Goal: Task Accomplishment & Management: Manage account settings

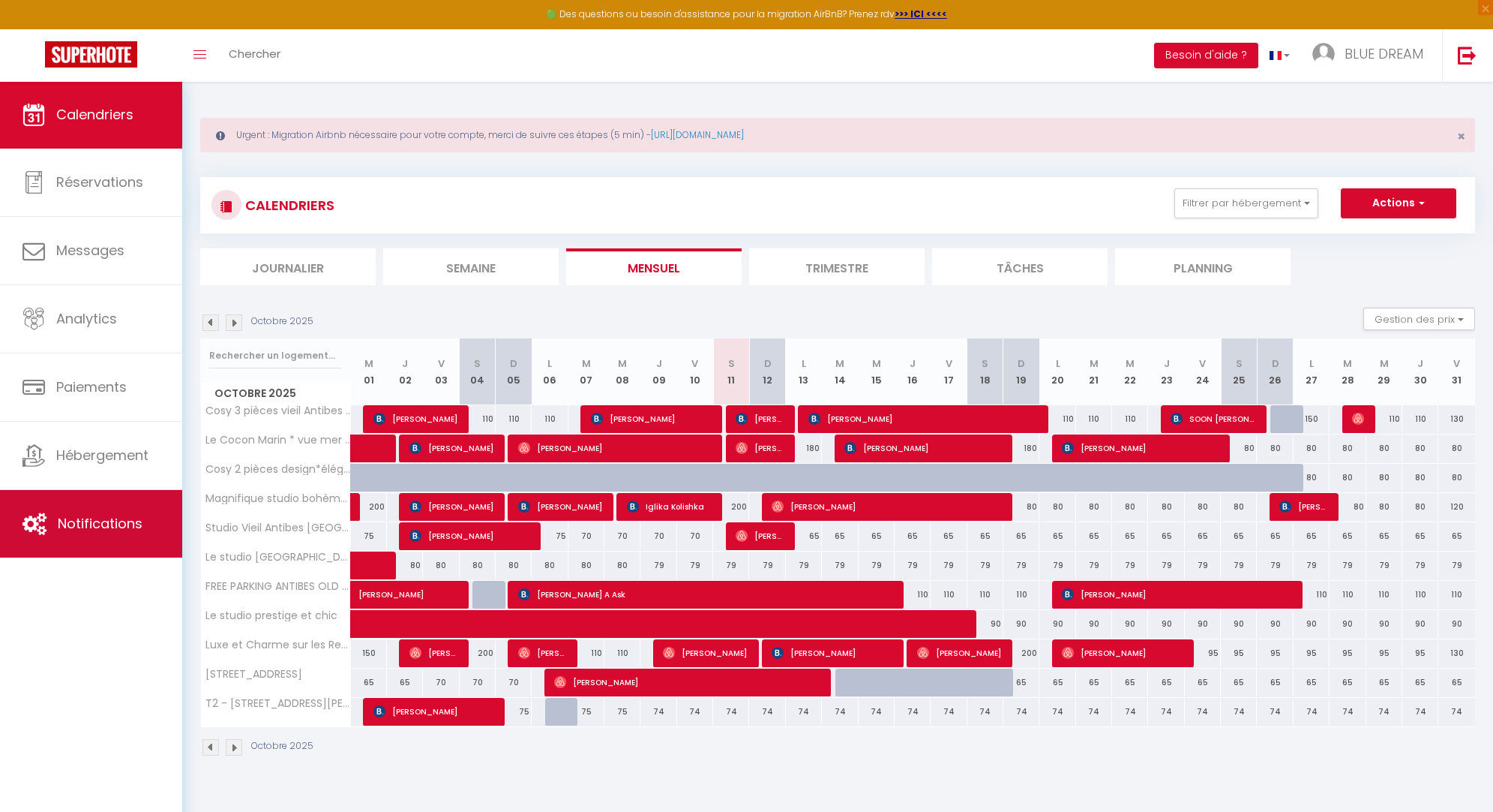
scroll to position [81, 0]
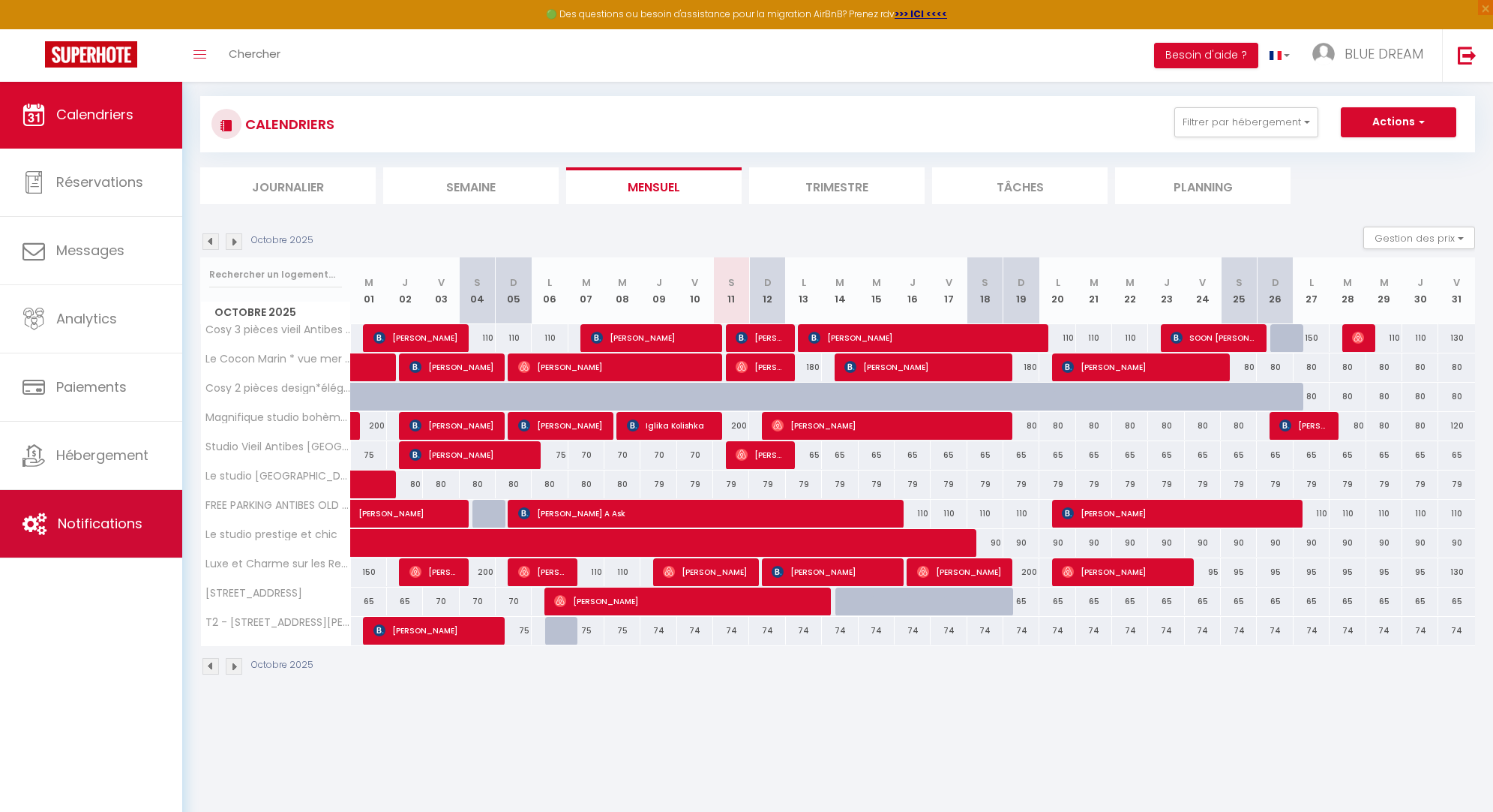
click at [138, 536] on link "Notifications" at bounding box center [91, 524] width 182 height 68
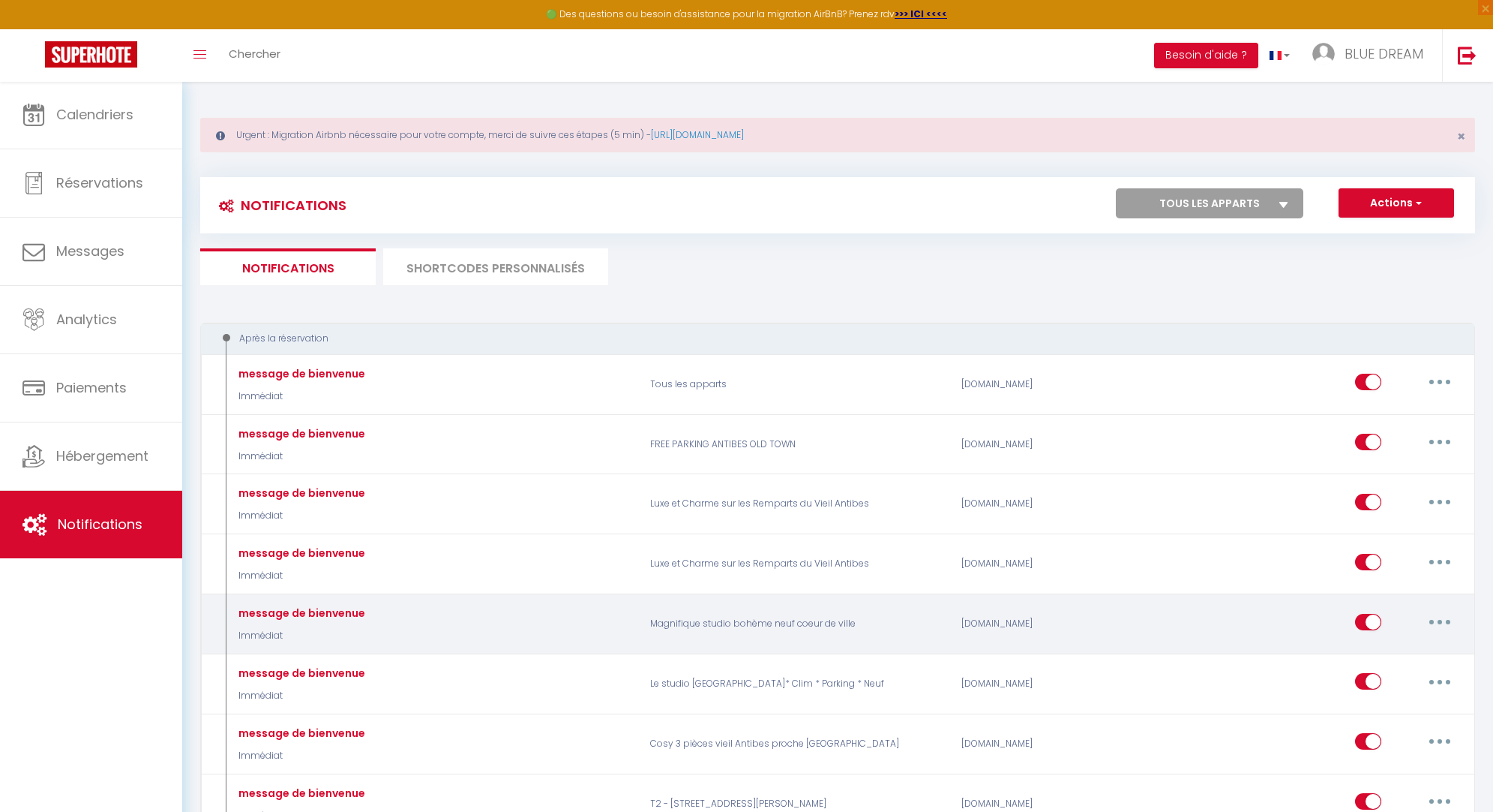
select select
checkbox input "false"
select select
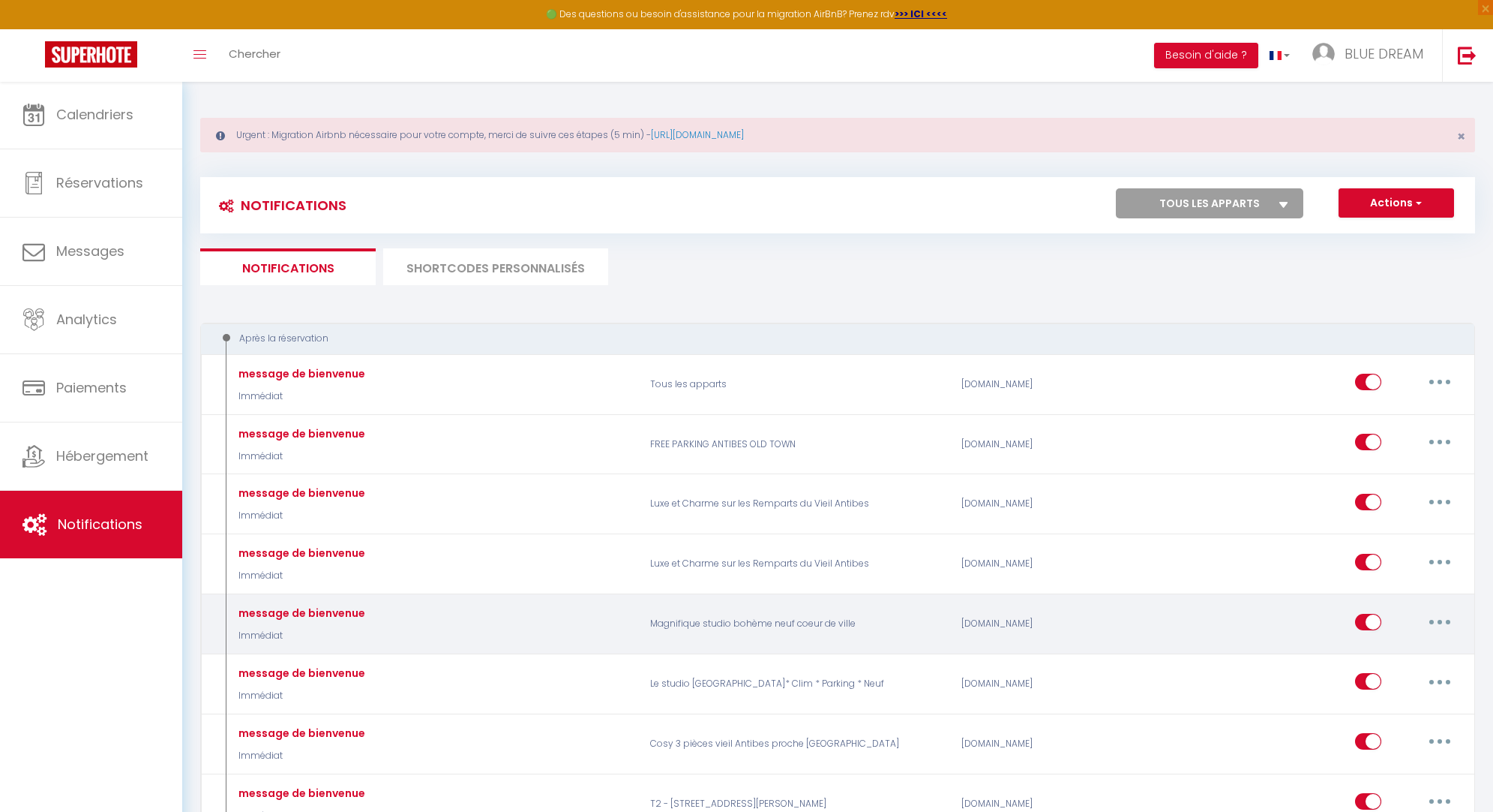
checkbox input "false"
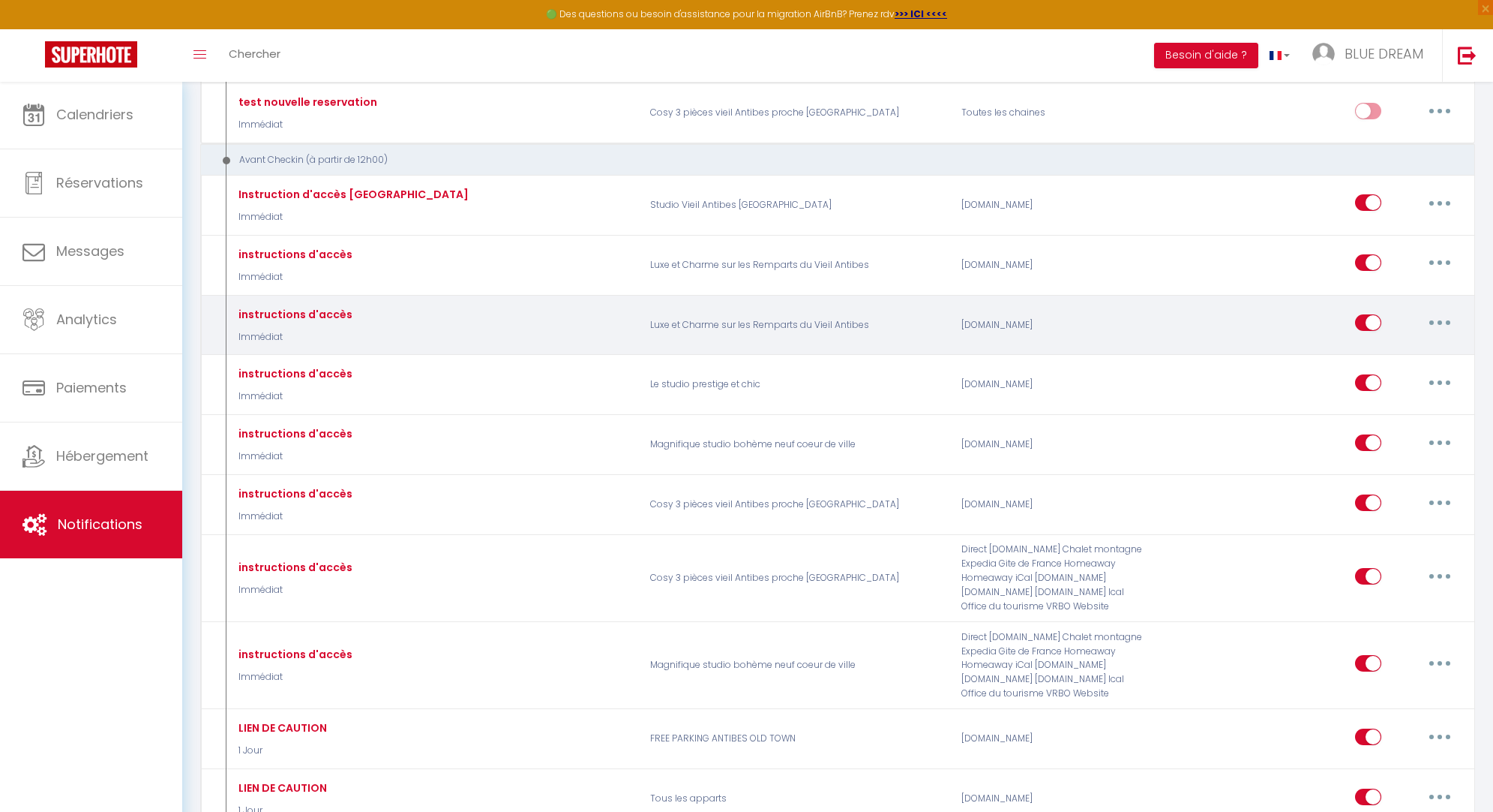
scroll to position [1229, 0]
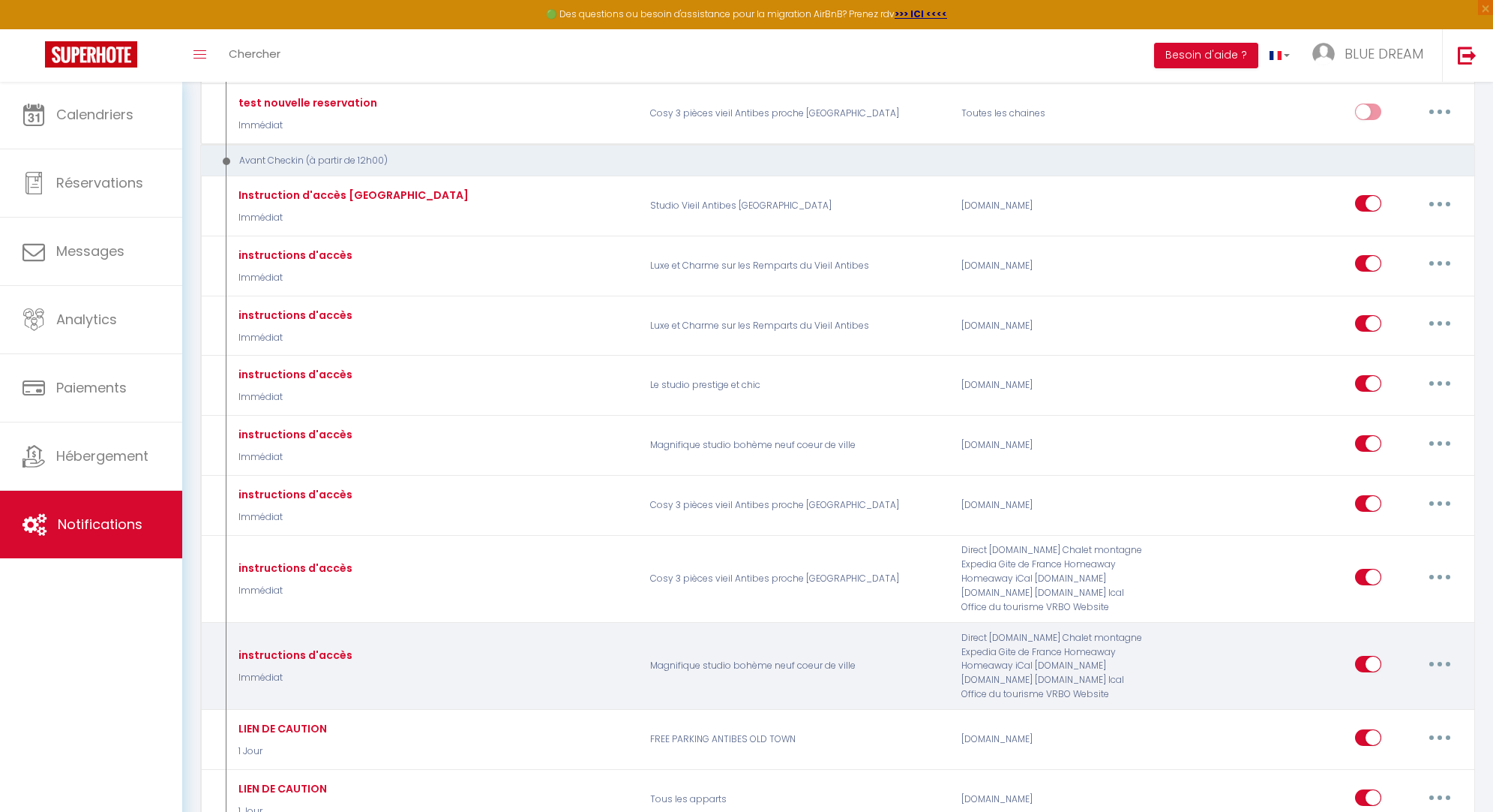
click at [1439, 662] on icon "button" at bounding box center [1440, 664] width 5 height 5
click at [1375, 685] on link "Editer" at bounding box center [1401, 698] width 111 height 26
type input "instructions d'accès"
select select "Immédiat"
select select "if_booking_is_paid"
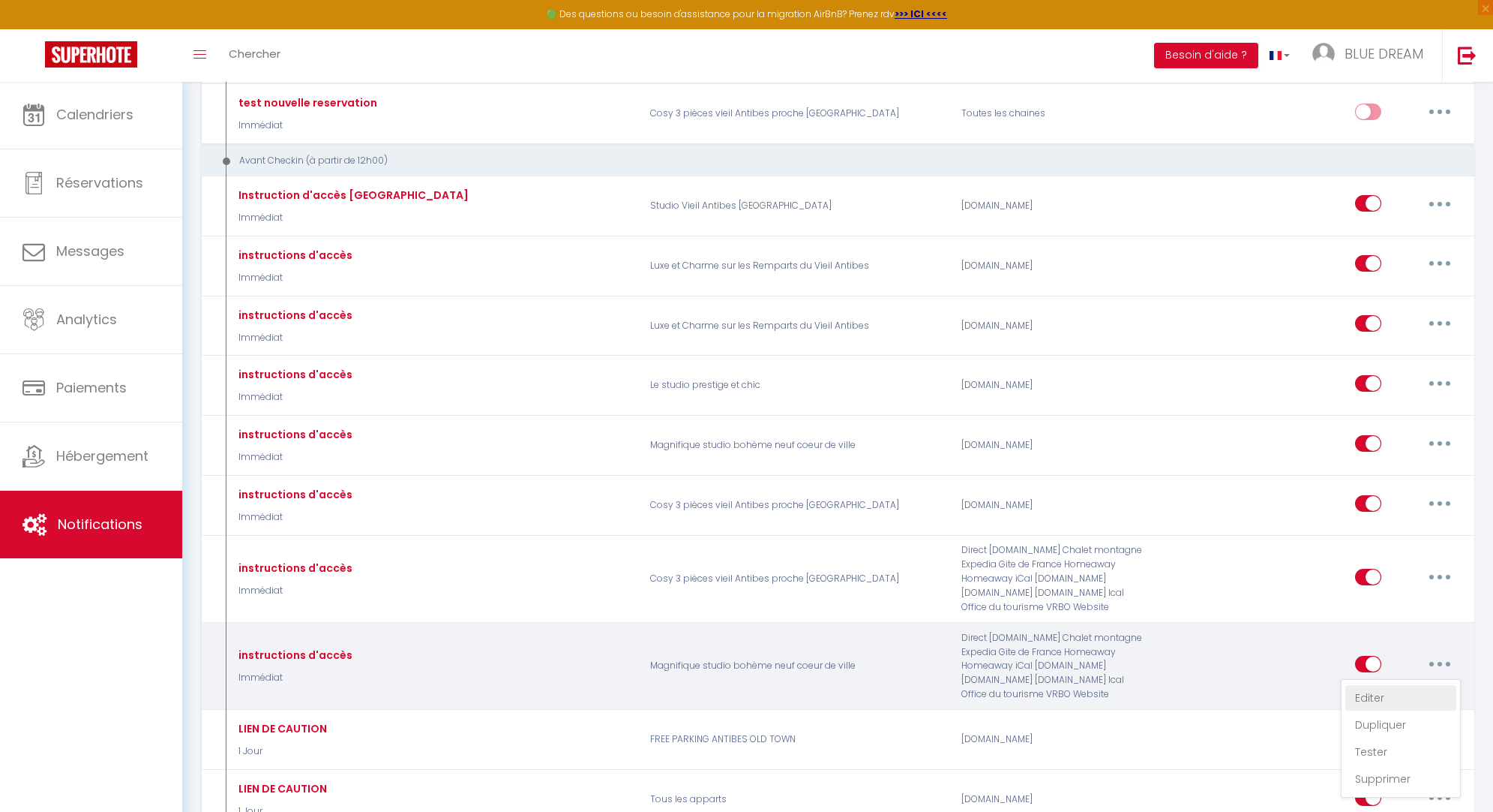
checkbox input "true"
checkbox input "false"
radio input "true"
type input "instruction d'arrivée"
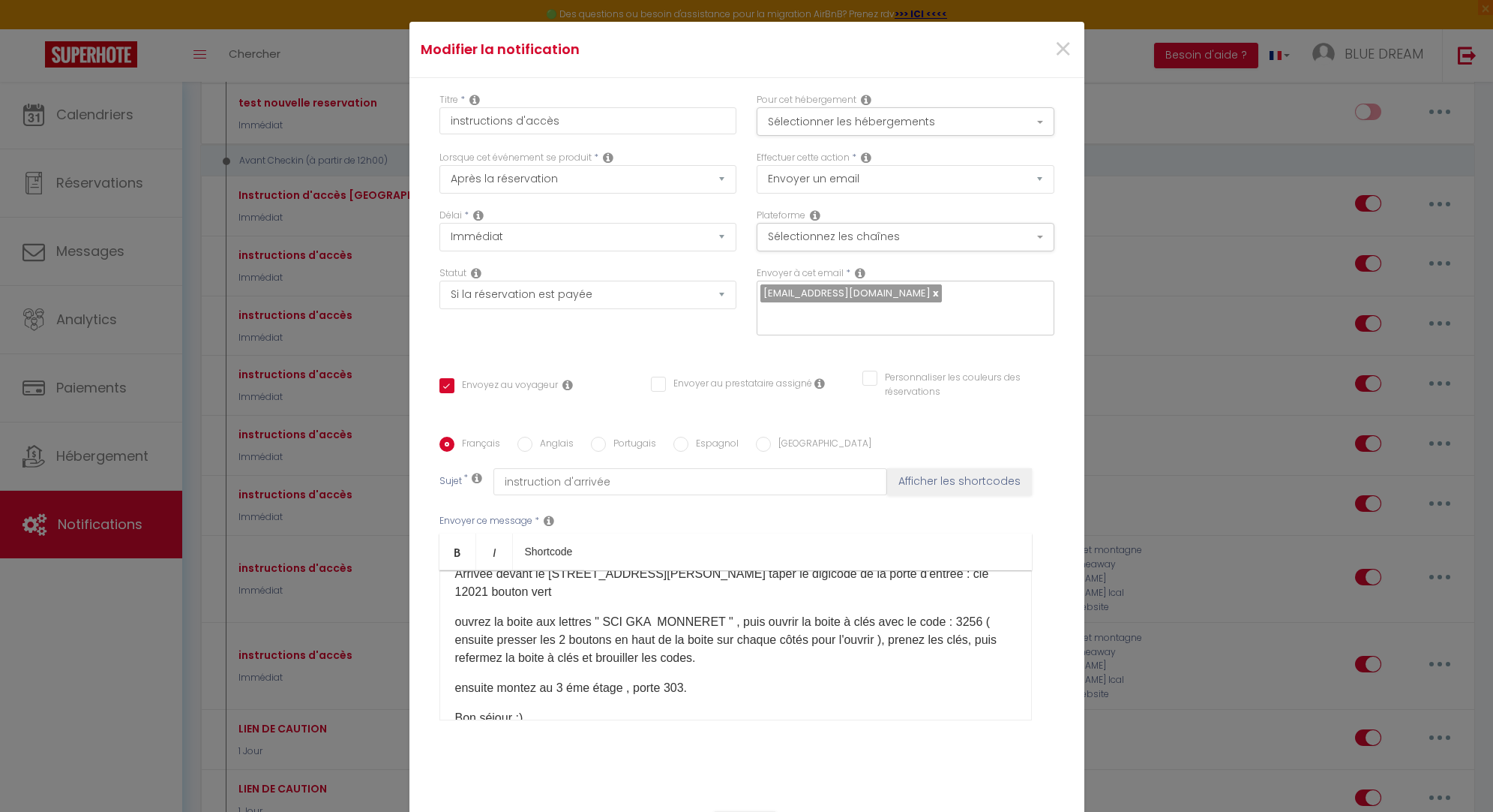
scroll to position [98, 0]
click at [1063, 48] on span "×" at bounding box center [1063, 49] width 19 height 45
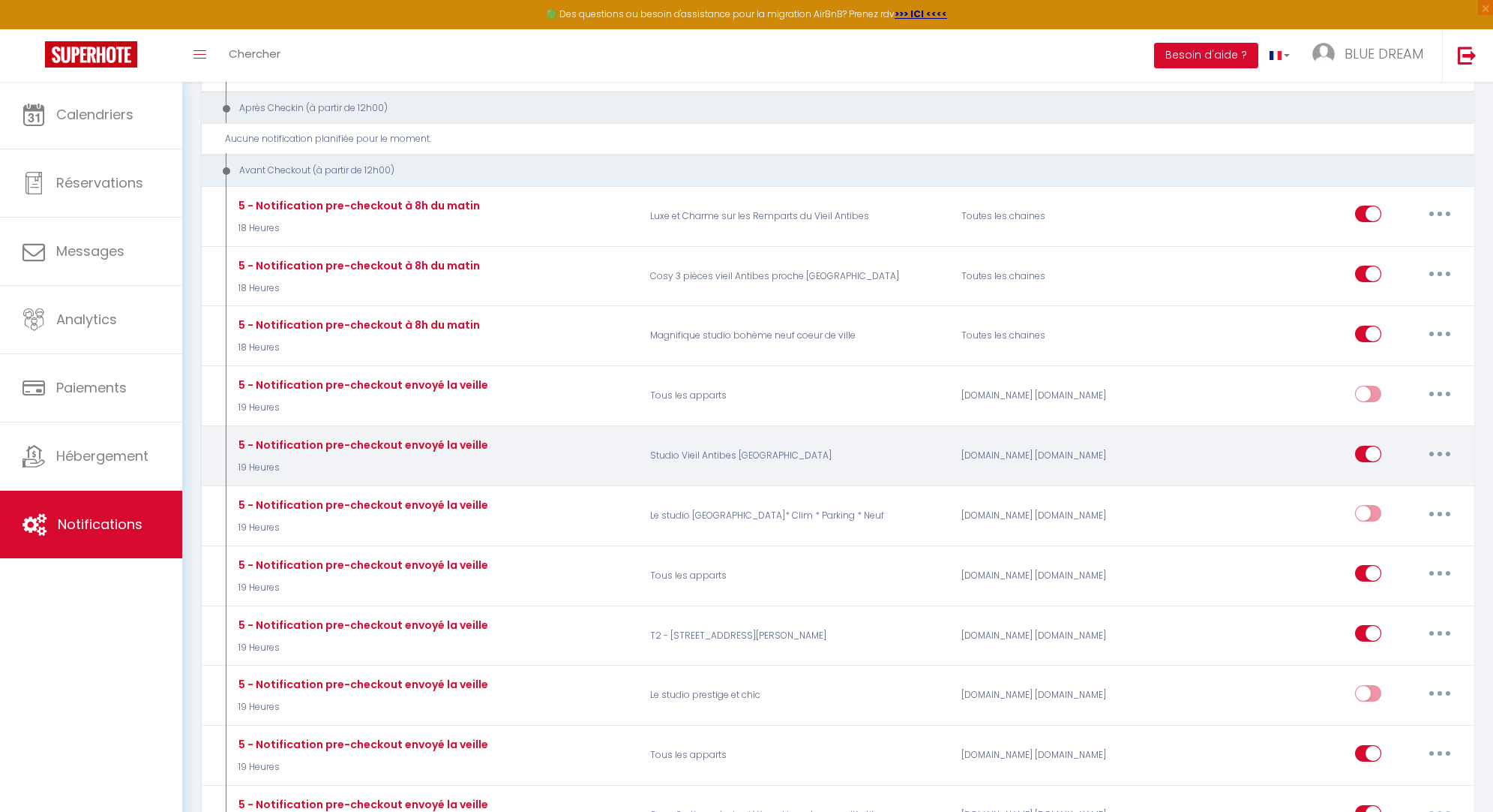
scroll to position [2690, 0]
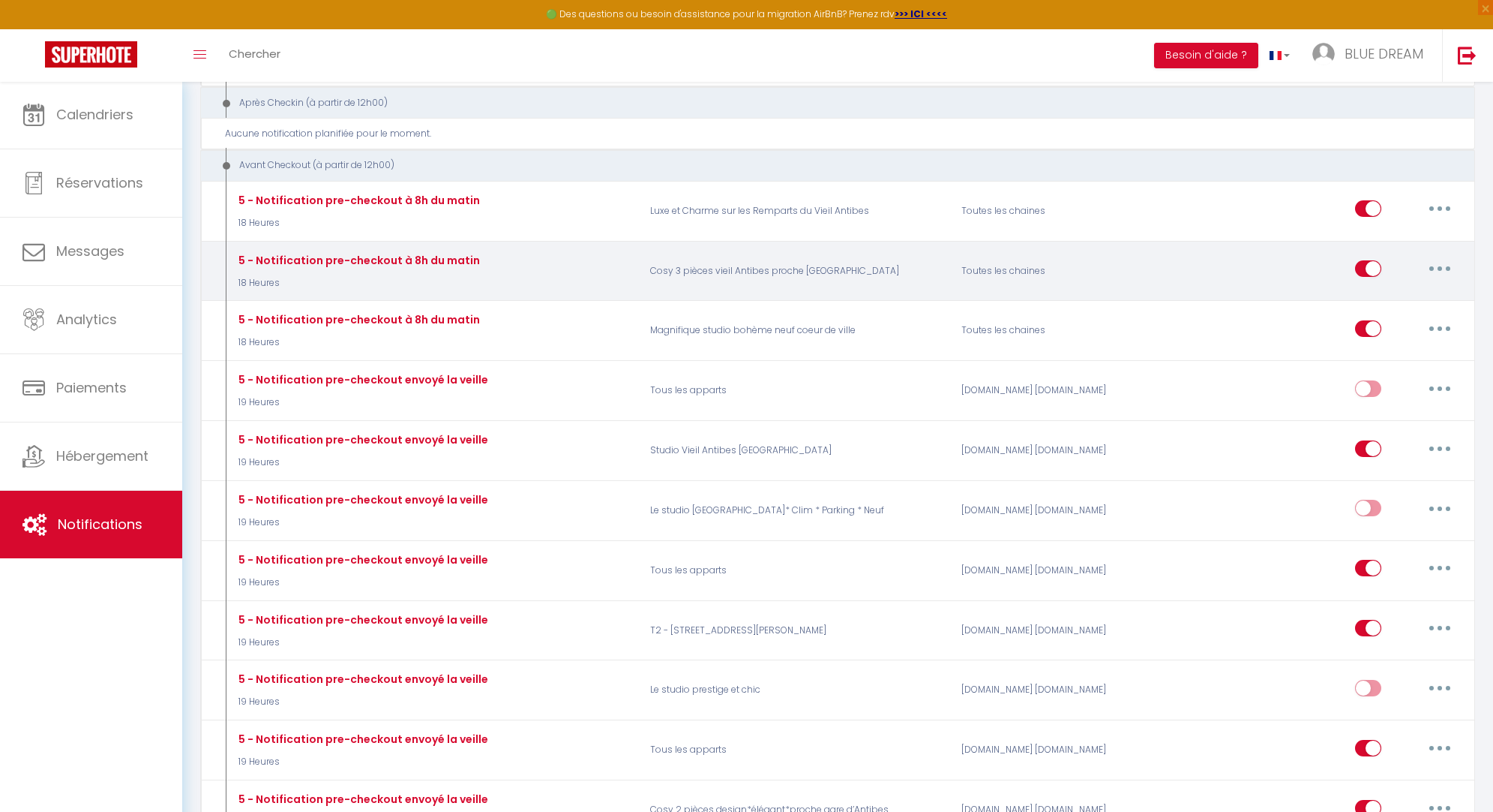
click at [1442, 266] on icon "button" at bounding box center [1440, 268] width 5 height 5
click at [1406, 290] on link "Editer" at bounding box center [1401, 303] width 111 height 26
type input "5 - Notification pre-checkout à 8h du matin"
select select "4"
select select "18 Heures"
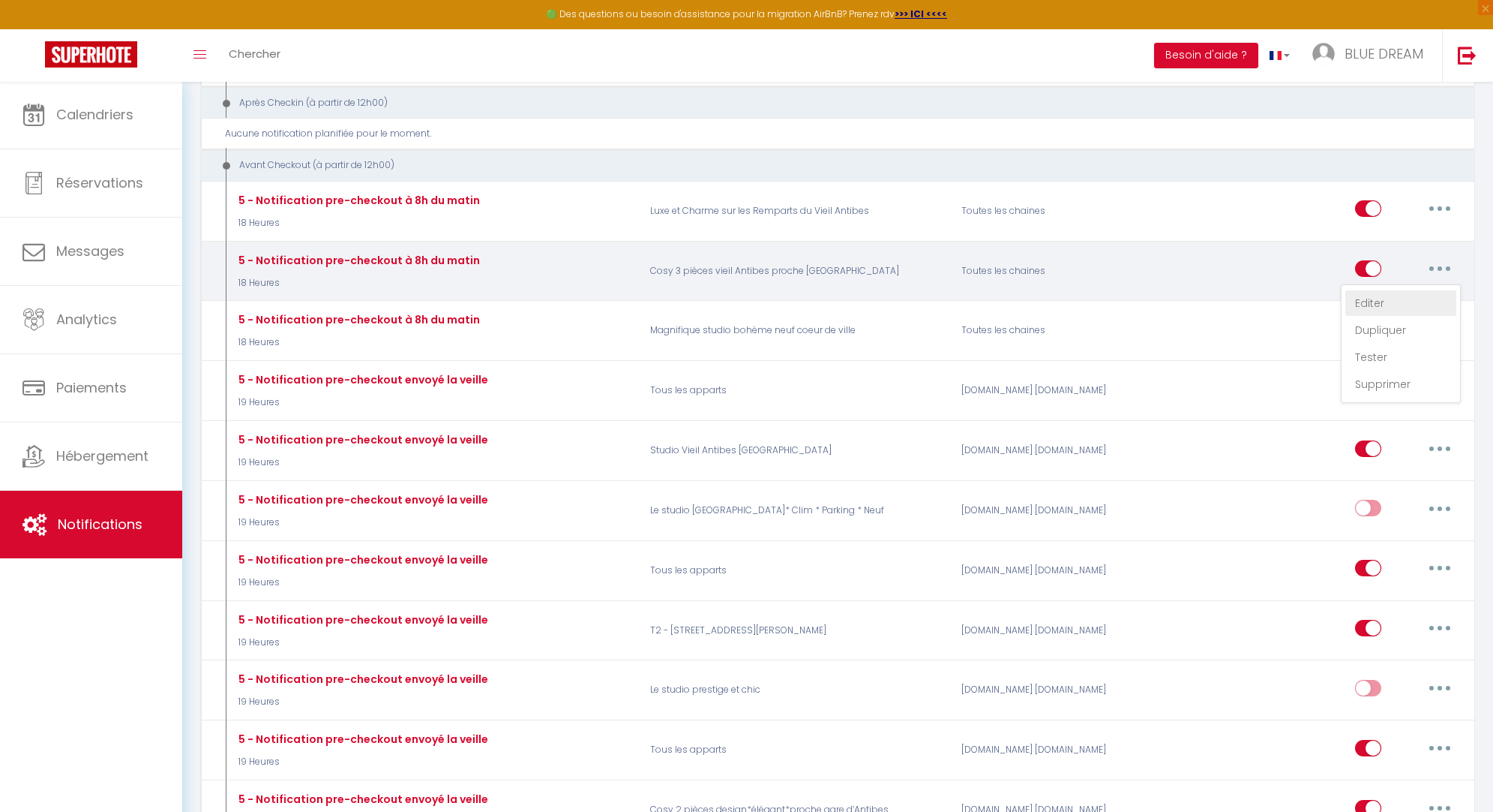
checkbox input "true"
checkbox input "false"
type input "Procédure pour votre départ - [RENTAL:NAME] - [GUEST:FIRST_NAME] [GUEST:NAME]"
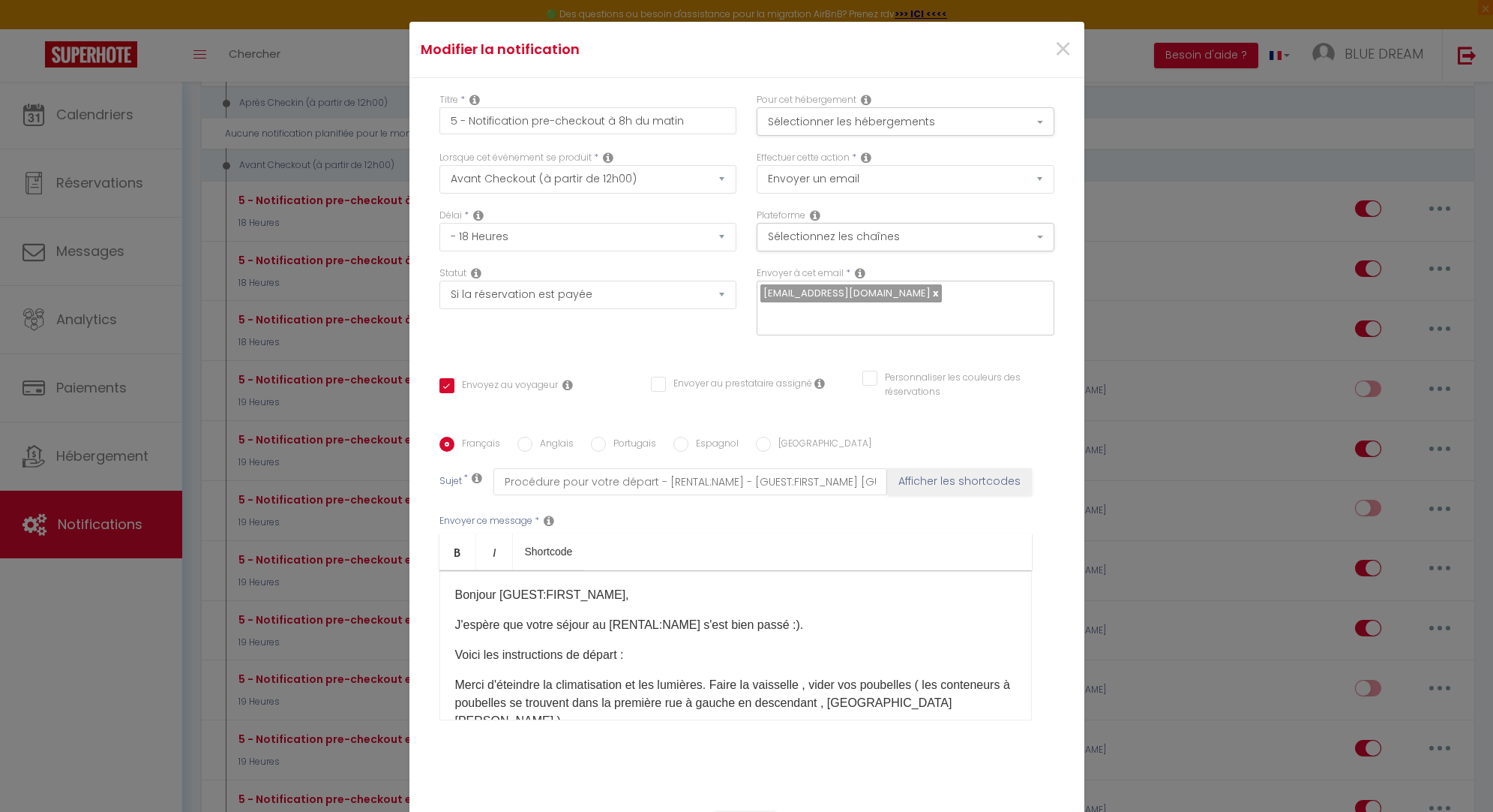
scroll to position [1, 0]
drag, startPoint x: 695, startPoint y: 626, endPoint x: 641, endPoint y: 626, distance: 53.3
click at [641, 626] on p "J'espère que votre séjour au [RENTAL:NAME] s'est bien passé :)." at bounding box center [735, 624] width 561 height 18
click at [720, 652] on p "Voici les instructions de départ :" at bounding box center [735, 655] width 561 height 18
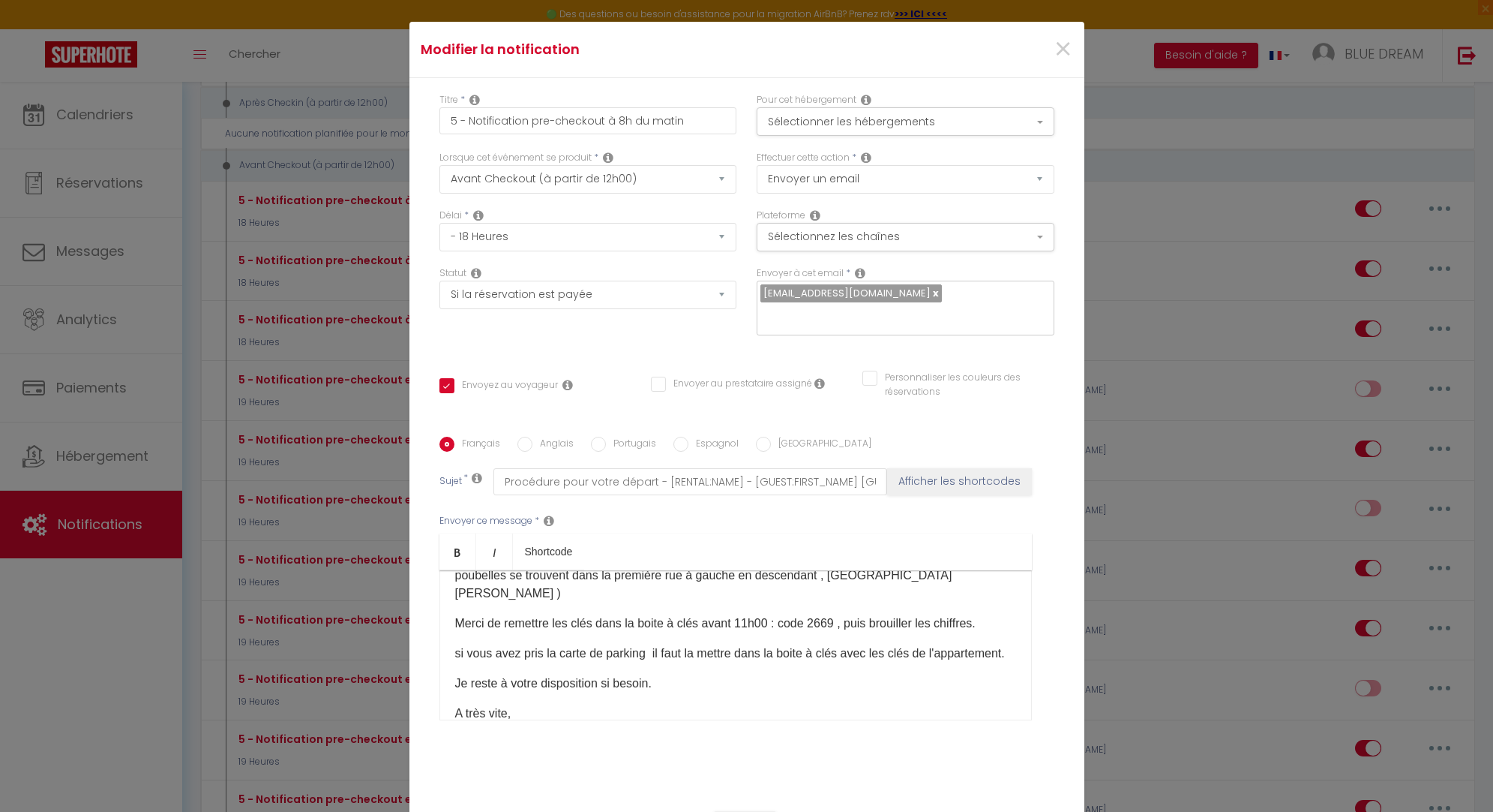
scroll to position [128, 0]
click at [744, 644] on p "si vous avez pris la carte de parking il faut la mettre dans la boite à clés av…" at bounding box center [735, 653] width 561 height 18
drag, startPoint x: 977, startPoint y: 649, endPoint x: 983, endPoint y: 633, distance: 16.6
click at [983, 644] on p "si vous avez pris la carte de parking il faut la mettre également la mettre dan…" at bounding box center [735, 662] width 561 height 36
click at [458, 644] on p "si vous avez pris la carte de parking il faut la mettre également la mettre dan…" at bounding box center [735, 653] width 561 height 18
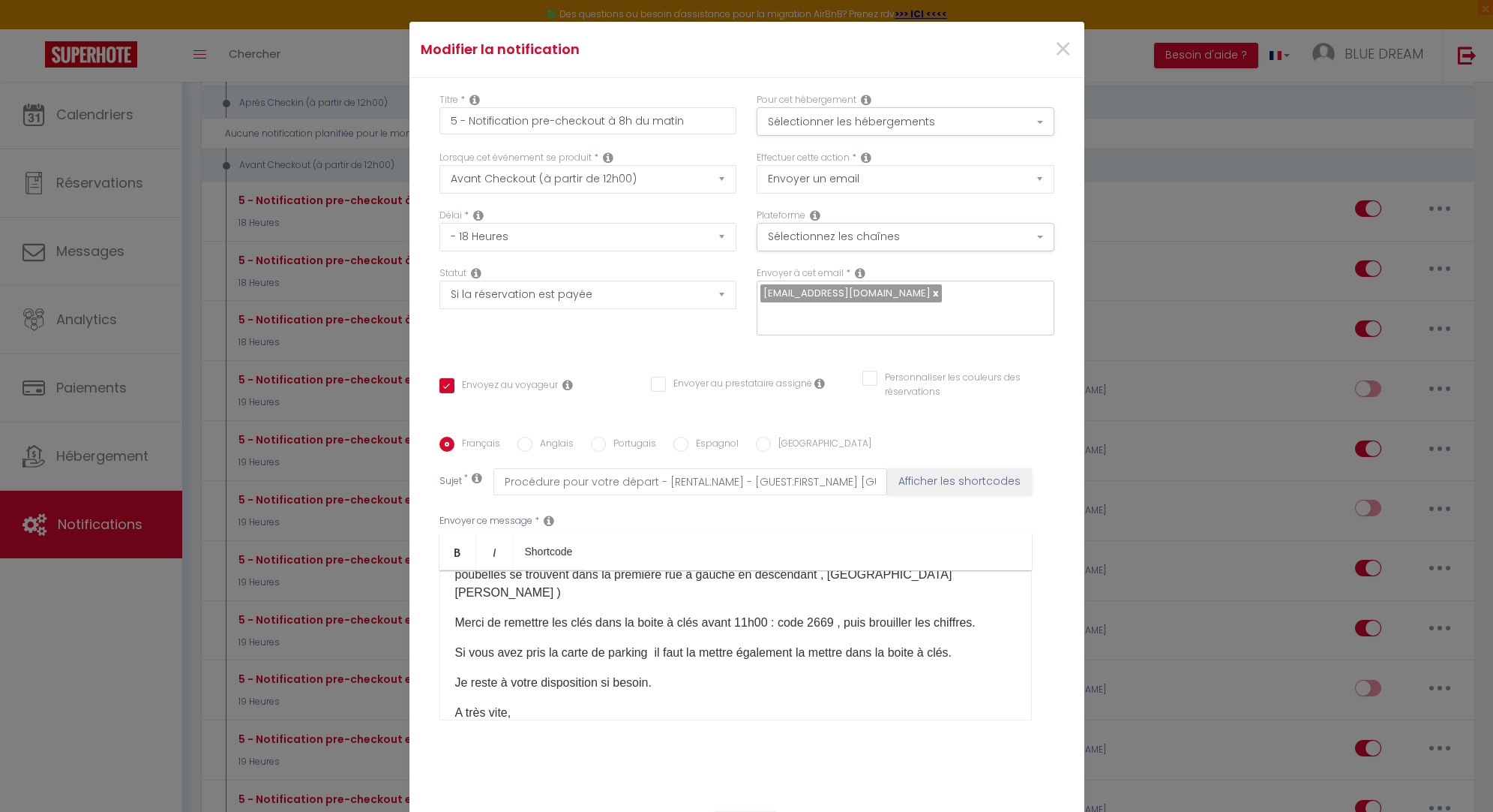
click at [653, 644] on p "Si vous avez pris la carte de parking il faut la mettre également la mettre dan…" at bounding box center [735, 653] width 561 height 18
click at [788, 704] on p "A très vite," at bounding box center [735, 713] width 561 height 18
click at [860, 644] on p "Si vous avez pris la carte de parking, il faut la mettre également la mettre da…" at bounding box center [735, 653] width 561 height 18
click at [823, 677] on div "Bonjour [GUEST:FIRST_NAME], J'espère que votre séjour s'est bien passé :). Voic…" at bounding box center [736, 645] width 593 height 150
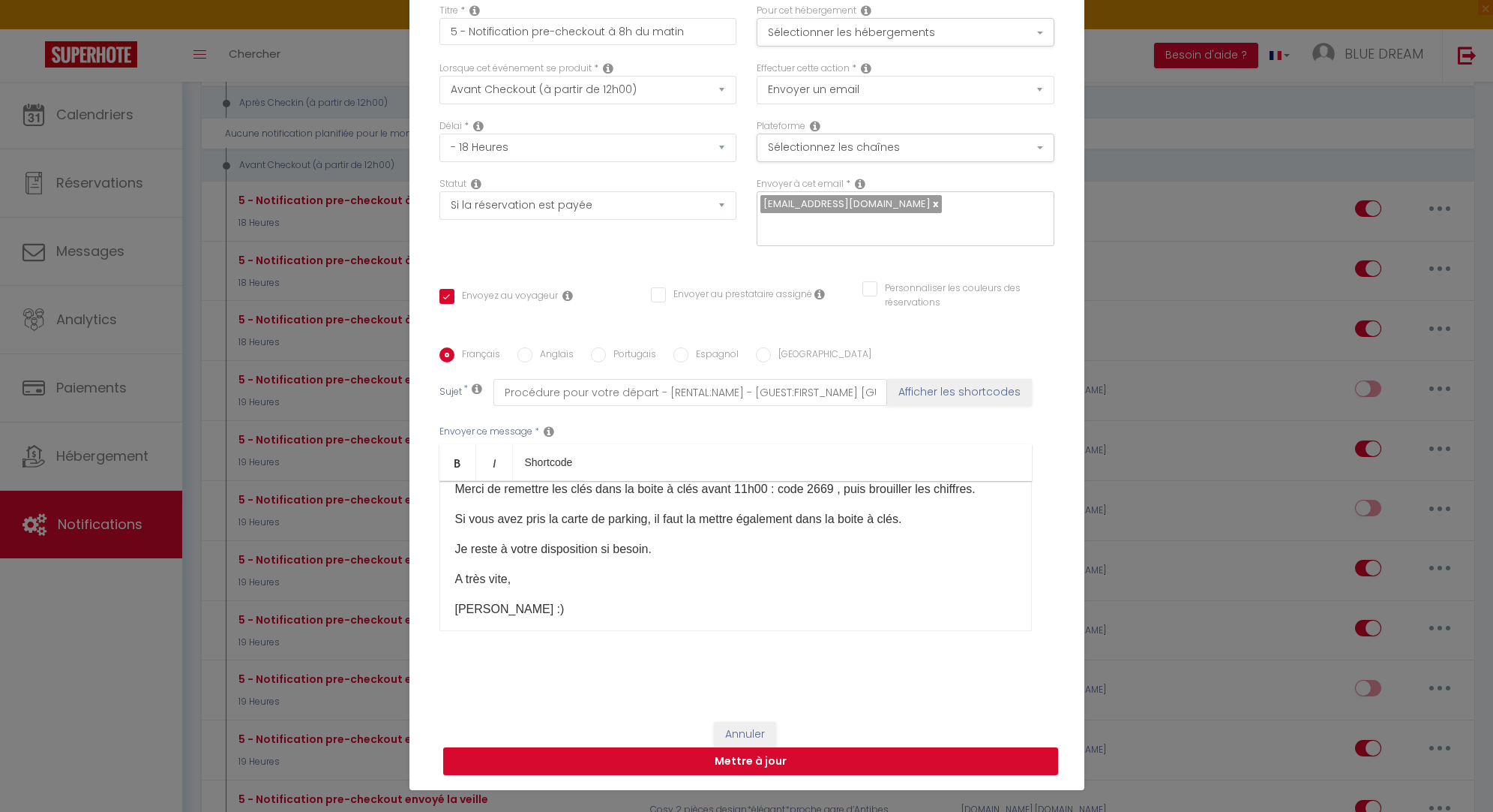
scroll to position [89, 0]
click at [784, 760] on button "Mettre à jour" at bounding box center [750, 761] width 615 height 29
checkbox input "true"
checkbox input "false"
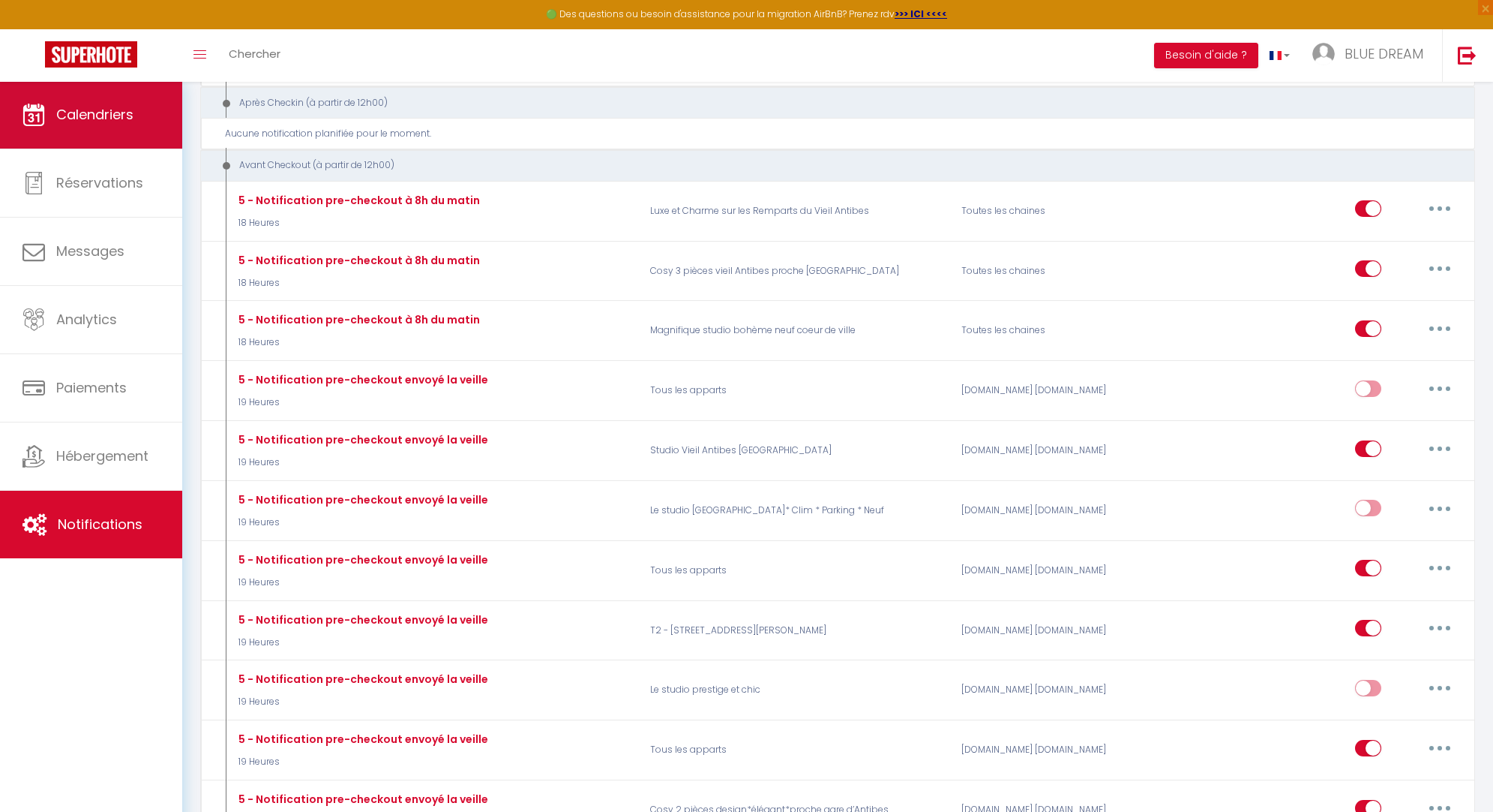
click at [113, 127] on link "Calendriers" at bounding box center [91, 115] width 182 height 68
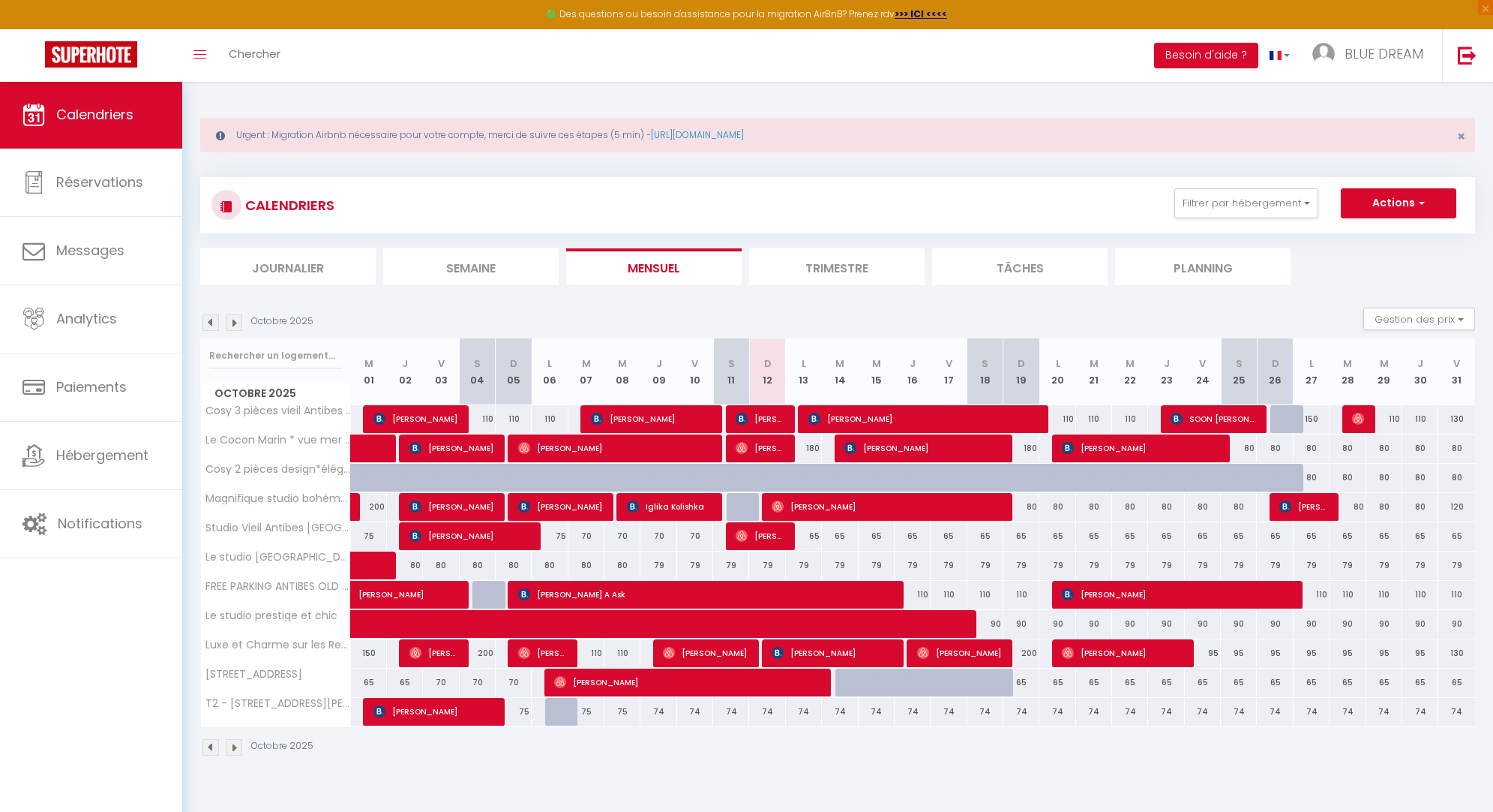
click at [1319, 482] on div "80" at bounding box center [1312, 478] width 36 height 28
type input "80"
type input "Lun 27 Octobre 2025"
type input "Mar 28 Octobre 2025"
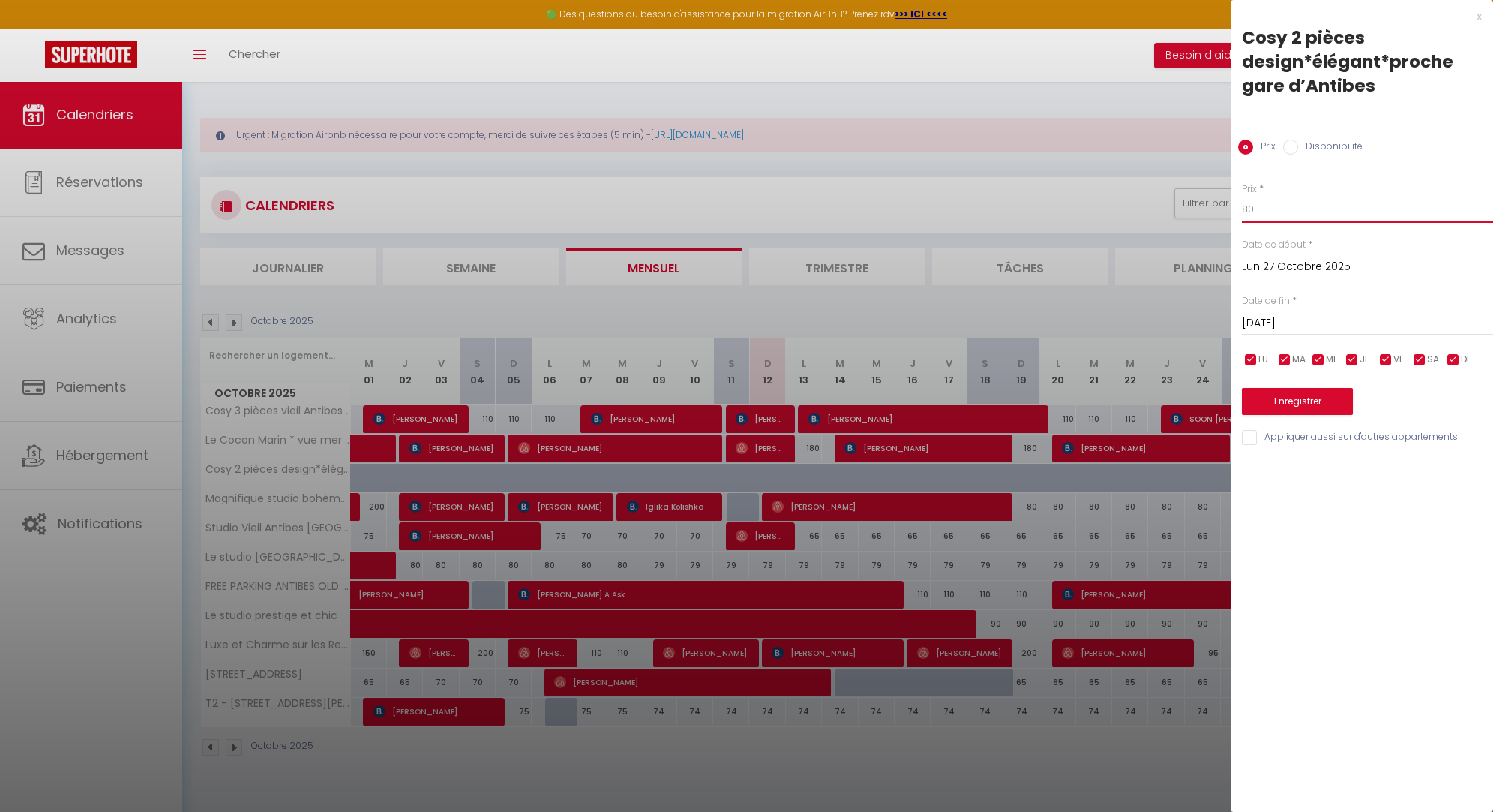
click at [1289, 211] on input "80" at bounding box center [1367, 209] width 251 height 27
type input "8"
type input "75"
click at [1307, 317] on input "Mar 28 Octobre 2025" at bounding box center [1367, 324] width 251 height 20
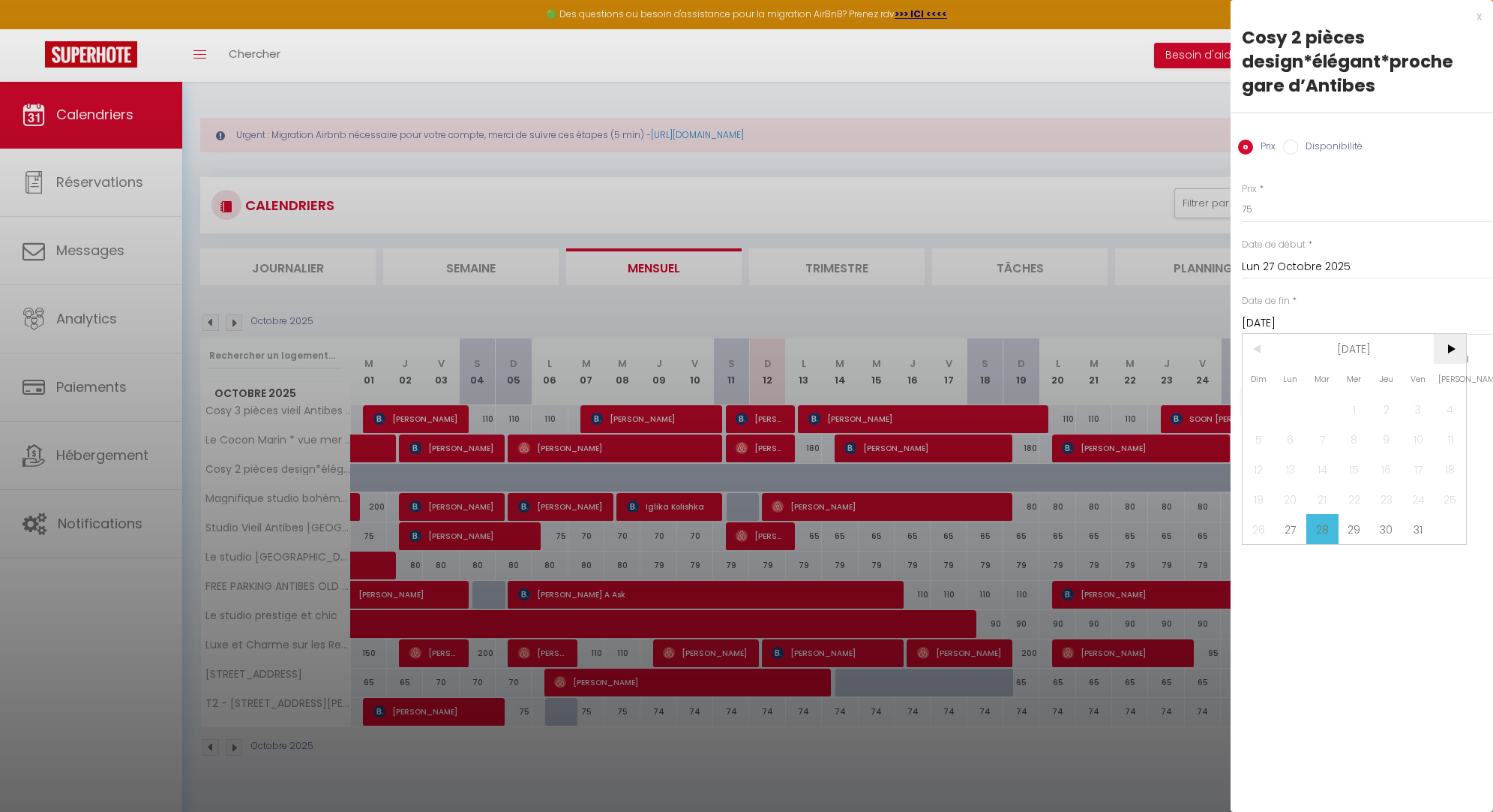
click at [1440, 353] on span ">" at bounding box center [1450, 349] width 32 height 30
drag, startPoint x: 1450, startPoint y: 413, endPoint x: 1346, endPoint y: 412, distance: 103.5
click at [1450, 413] on span "1" at bounding box center [1450, 409] width 32 height 30
type input "Sam 01 Novembre 2025"
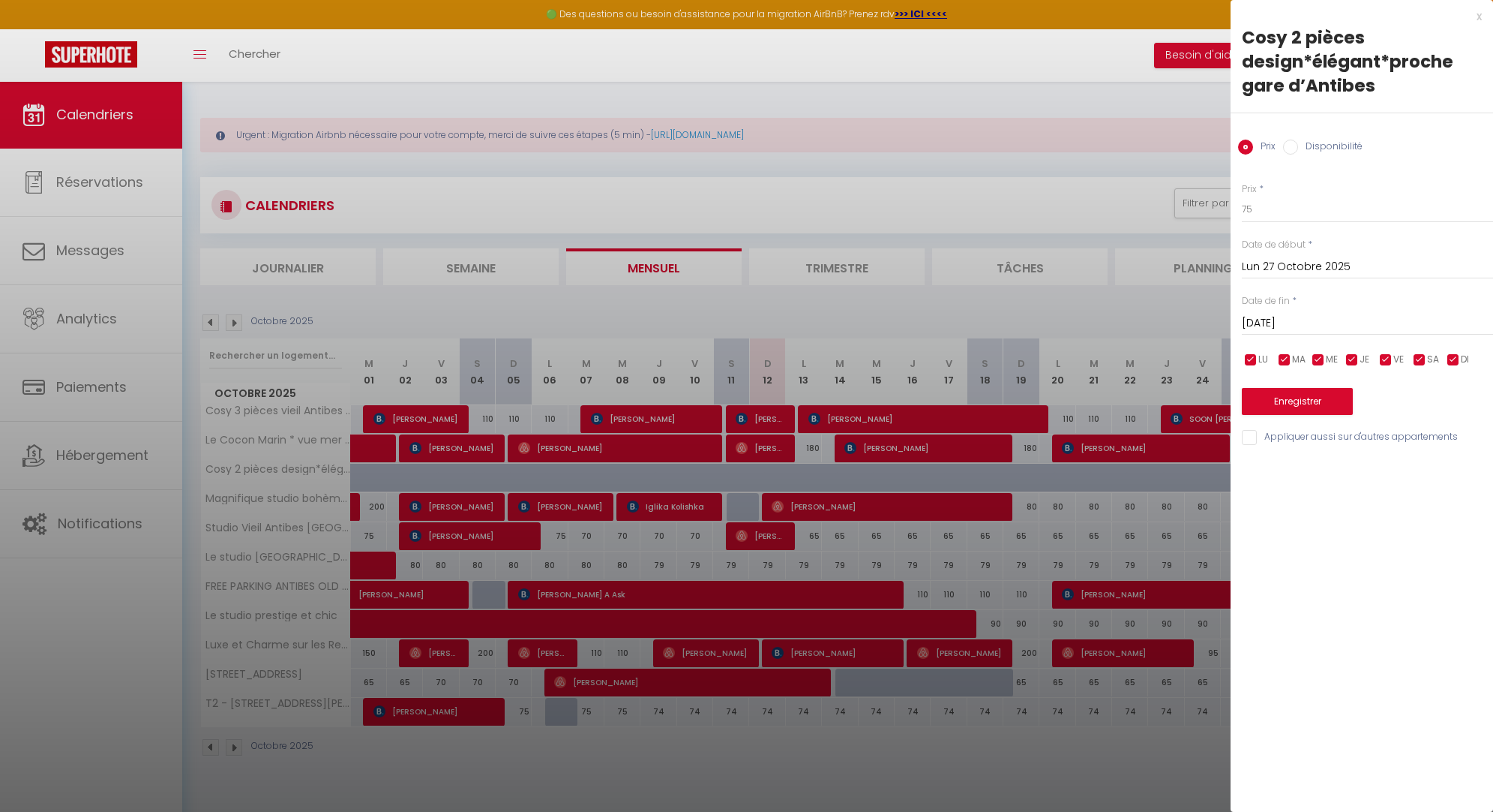
click at [1325, 404] on button "Enregistrer" at bounding box center [1297, 401] width 111 height 27
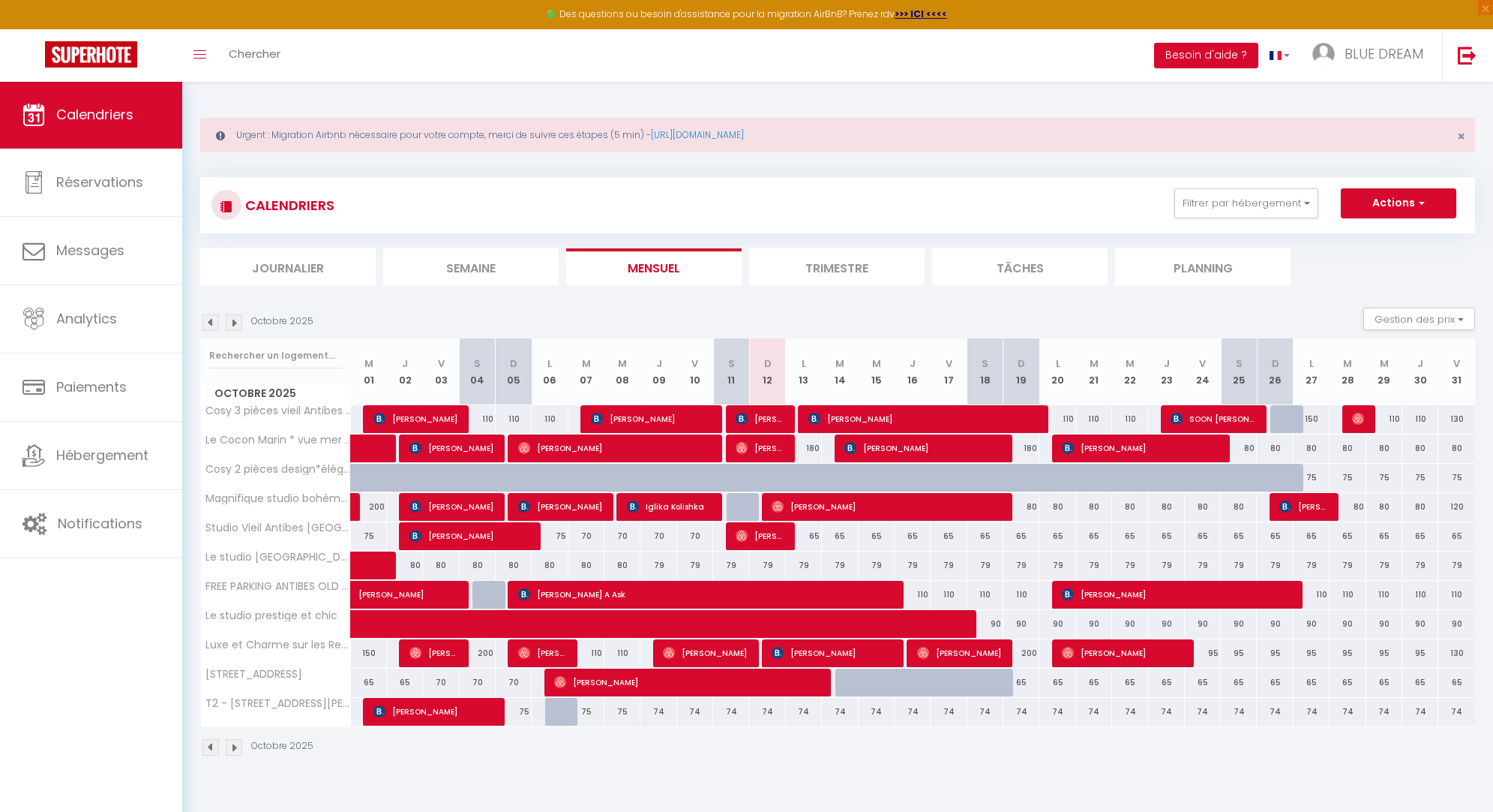
click at [231, 323] on img at bounding box center [234, 322] width 17 height 17
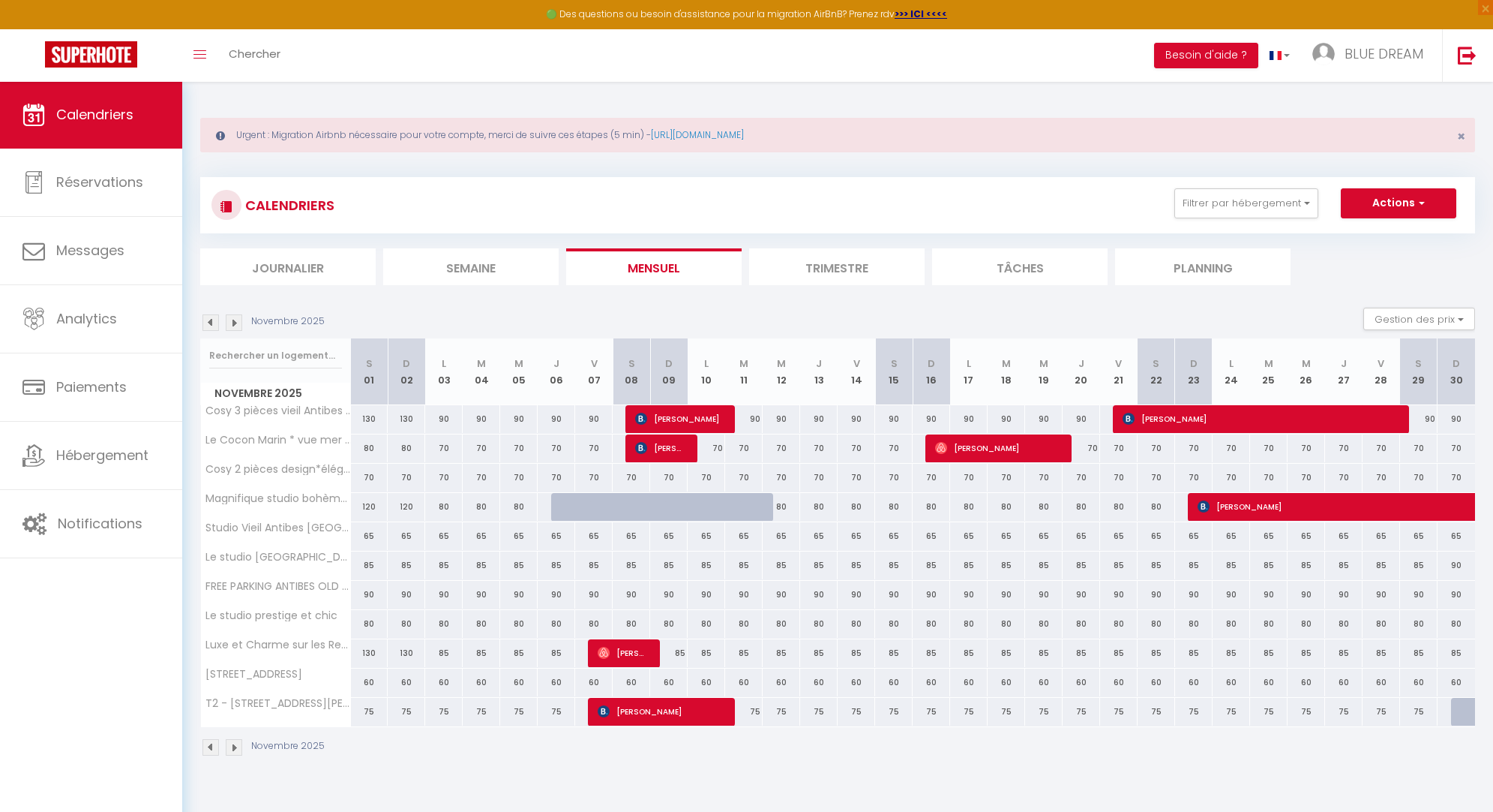
click at [369, 567] on div "85" at bounding box center [370, 565] width 38 height 28
type input "85"
type input "Sam 01 Novembre 2025"
type input "Dim 02 Novembre 2025"
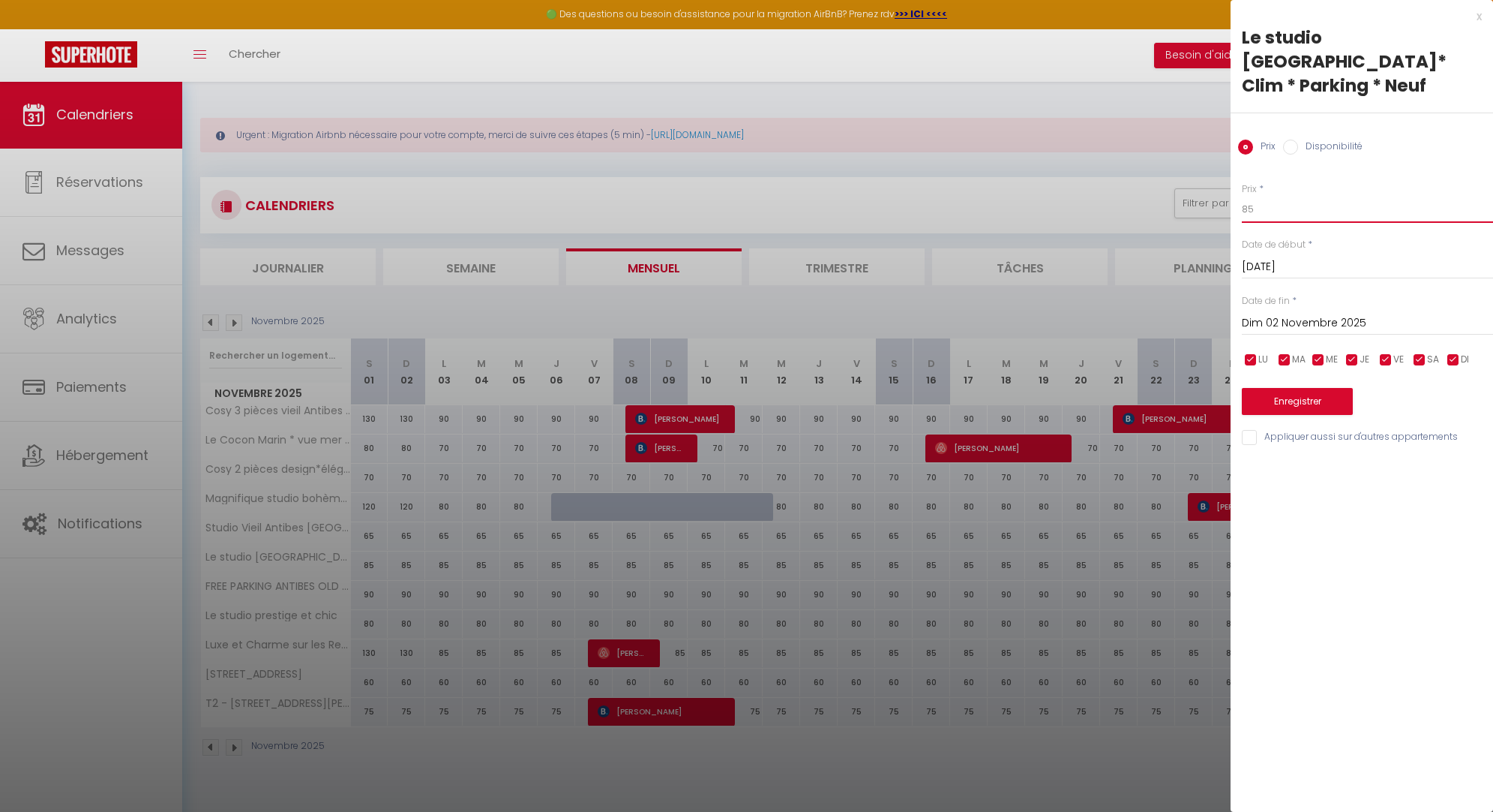
click at [1264, 196] on input "85" at bounding box center [1367, 209] width 251 height 27
type input "8"
type input "75"
click at [1316, 314] on input "Dim 02 Novembre 2025" at bounding box center [1367, 324] width 251 height 20
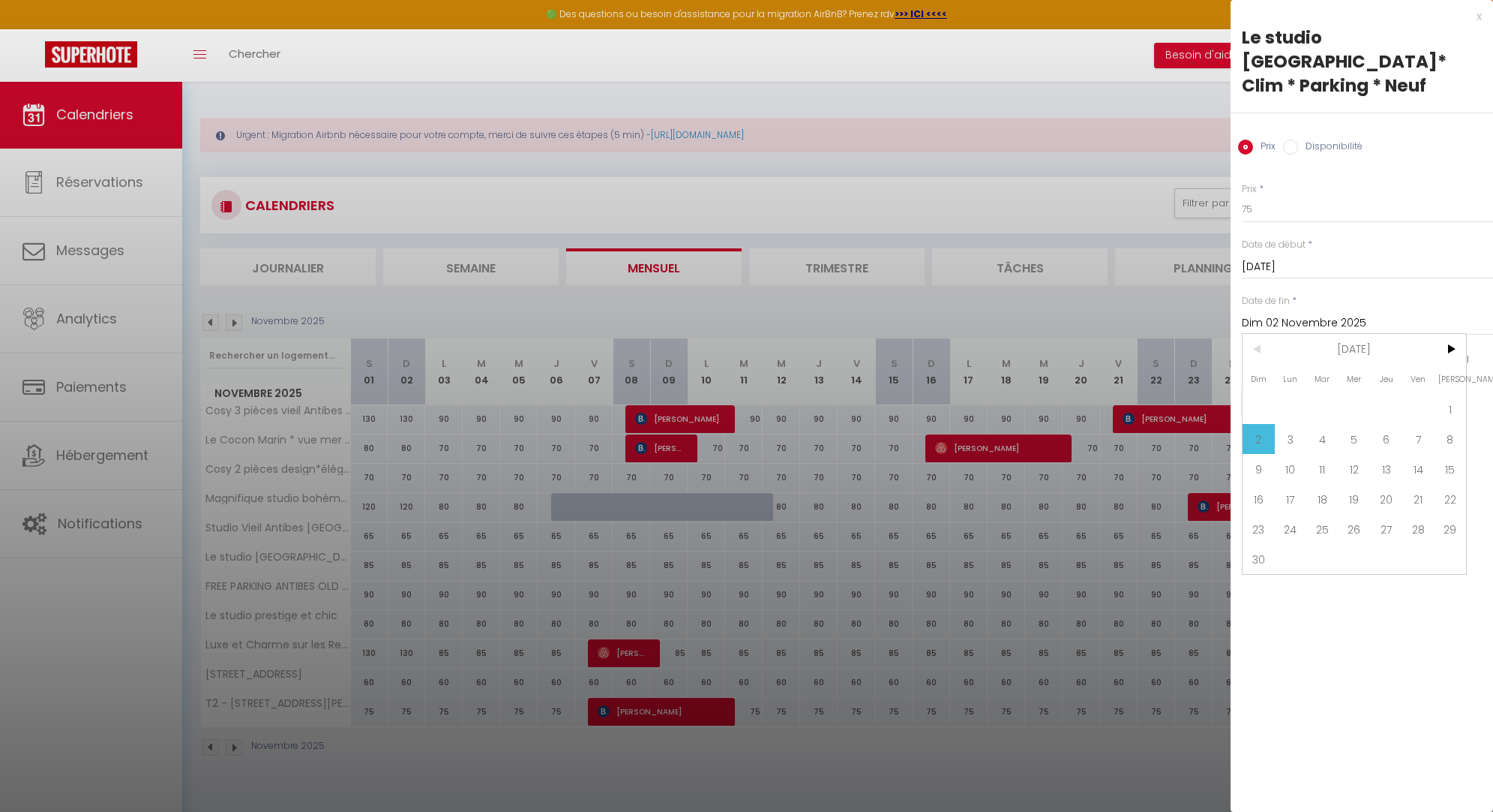
drag, startPoint x: 1451, startPoint y: 324, endPoint x: 1431, endPoint y: 363, distance: 43.9
click at [1451, 334] on span ">" at bounding box center [1450, 349] width 32 height 30
drag, startPoint x: 1301, startPoint y: 381, endPoint x: 1291, endPoint y: 390, distance: 13.8
click at [1301, 394] on span "1" at bounding box center [1291, 409] width 32 height 30
type input "Lun 01 Décembre 2025"
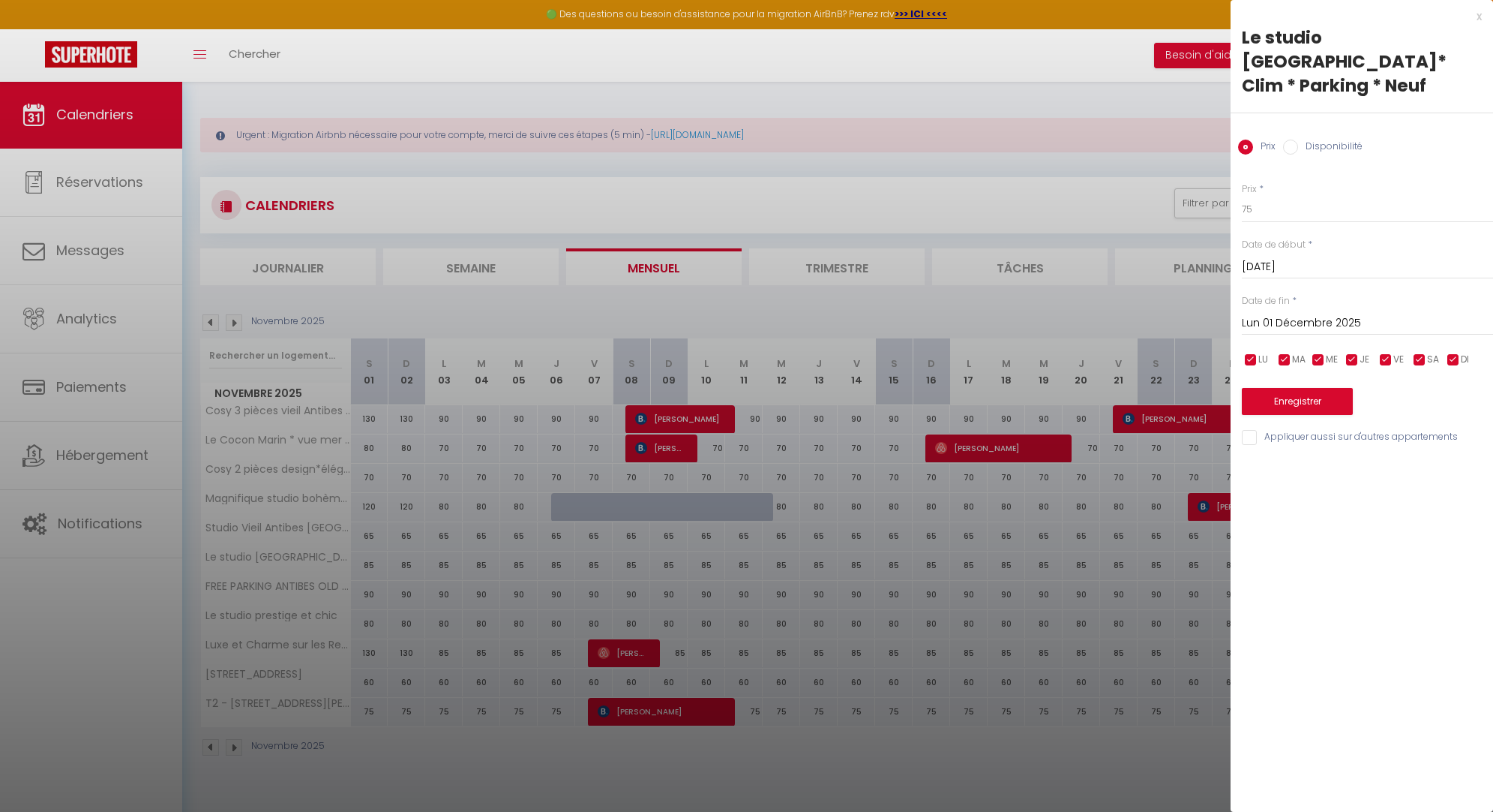
click at [1287, 388] on button "Enregistrer" at bounding box center [1297, 401] width 111 height 27
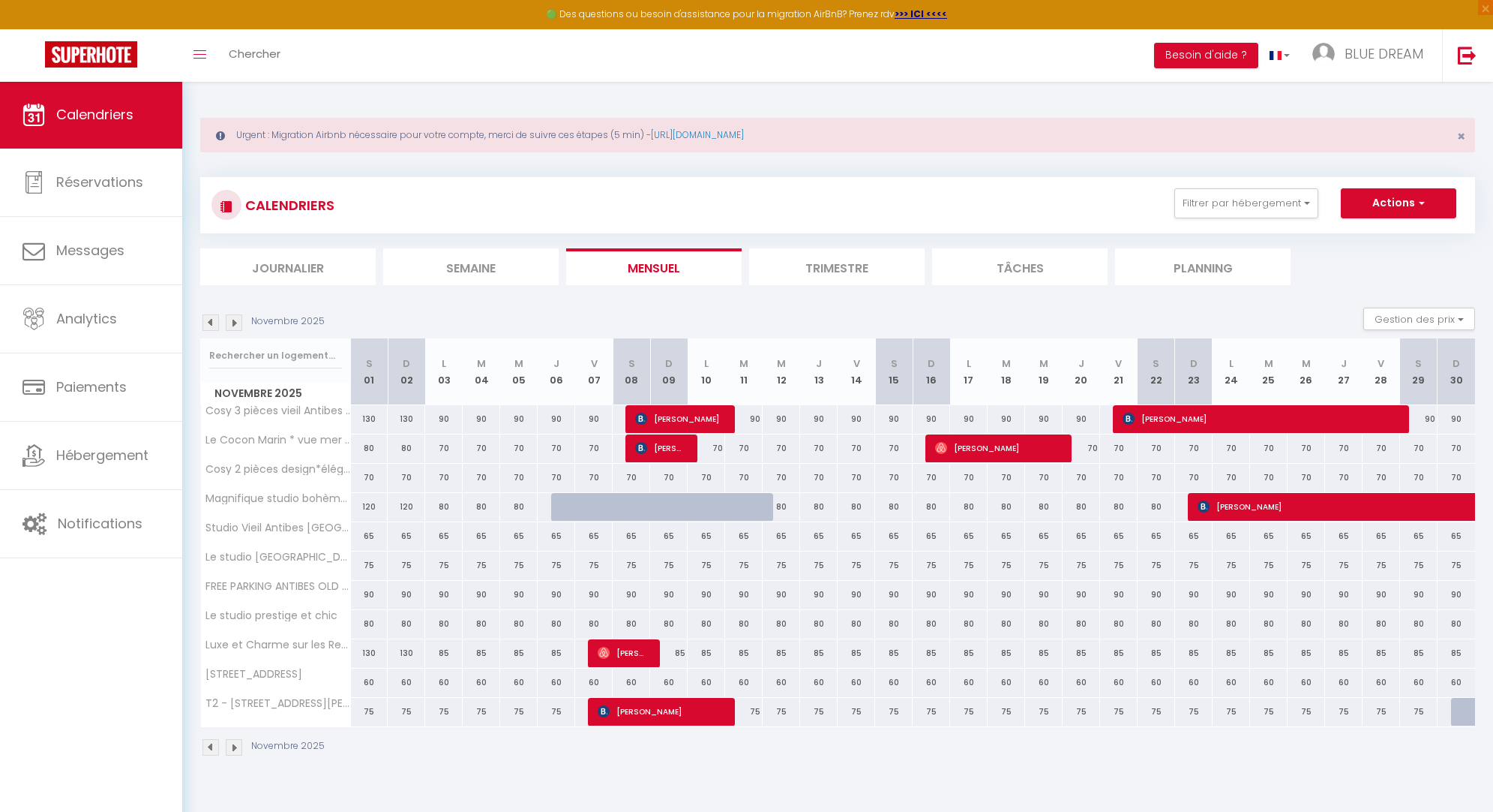
click at [240, 320] on img at bounding box center [234, 322] width 17 height 17
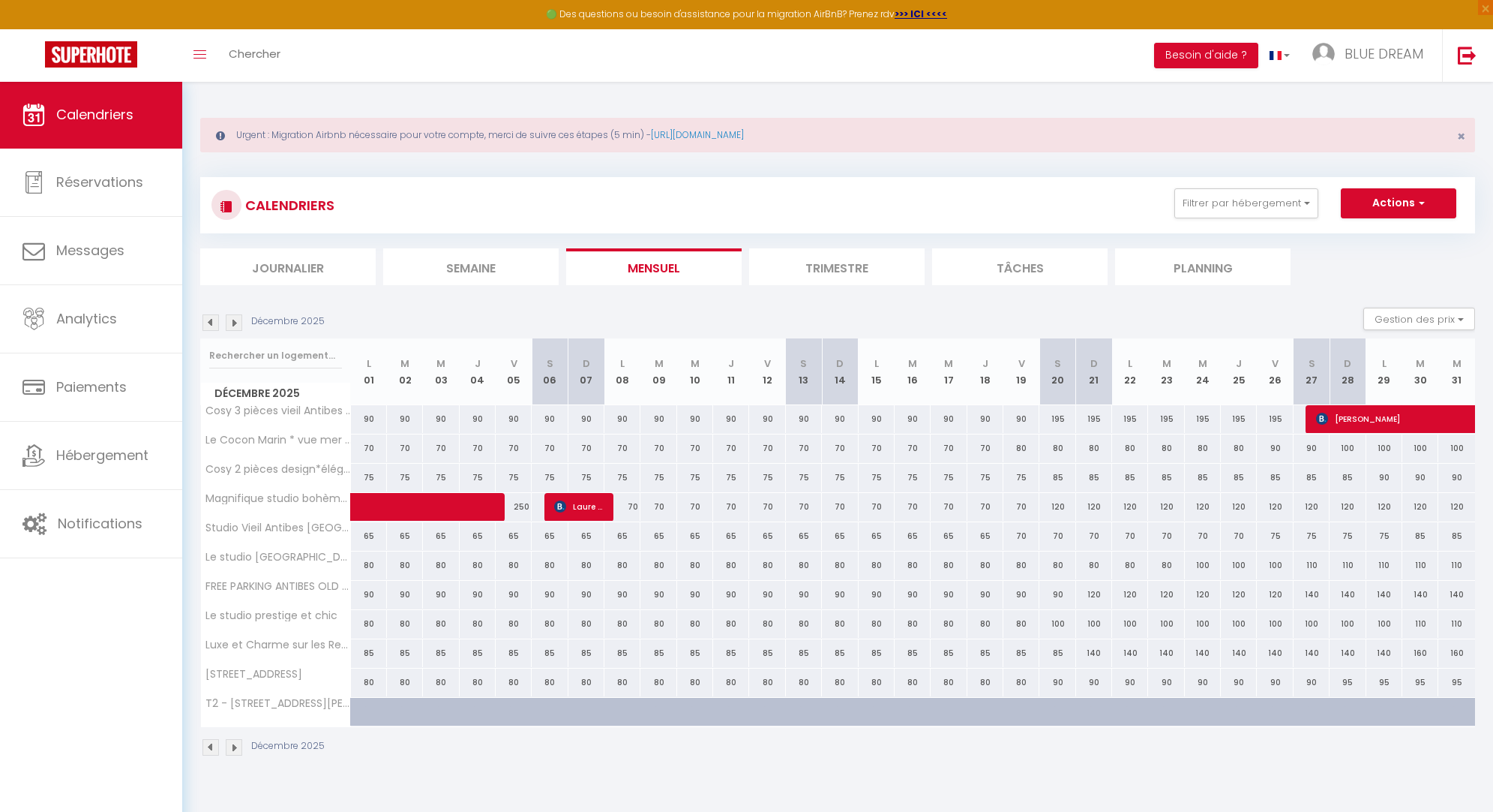
click at [214, 323] on img at bounding box center [211, 322] width 17 height 17
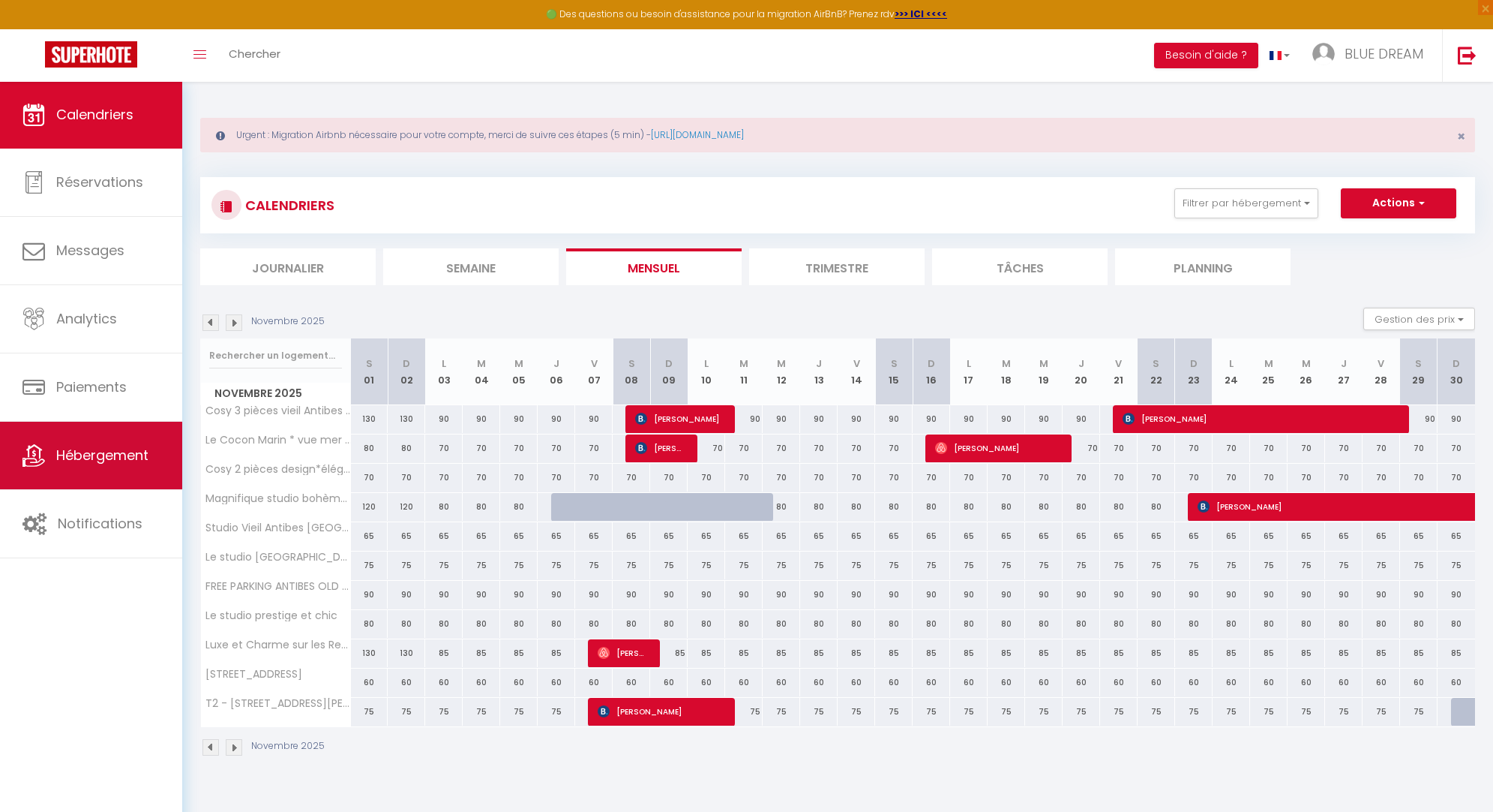
click at [122, 464] on span "Hébergement" at bounding box center [102, 455] width 92 height 19
